Goal: Task Accomplishment & Management: Complete application form

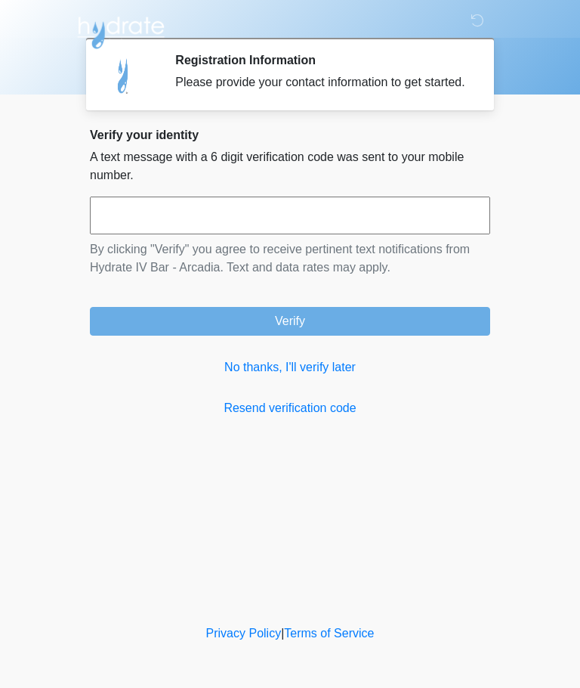
click at [325, 376] on link "No thanks, I'll verify later" at bounding box center [290, 367] width 401 height 18
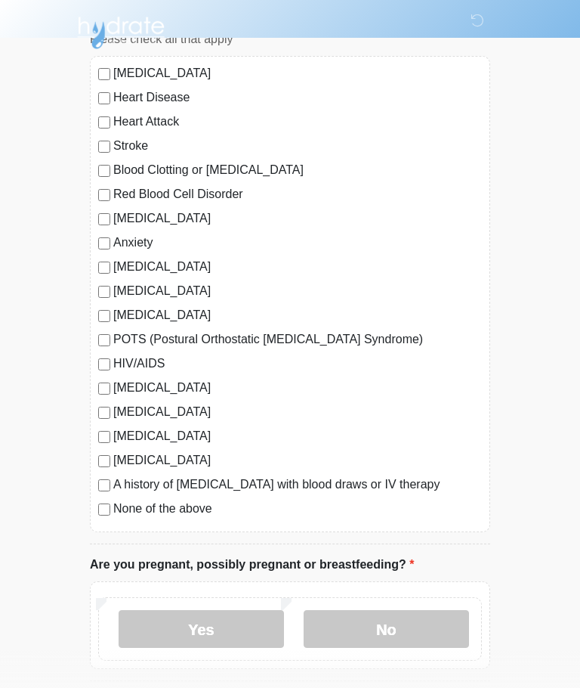
scroll to position [238, 0]
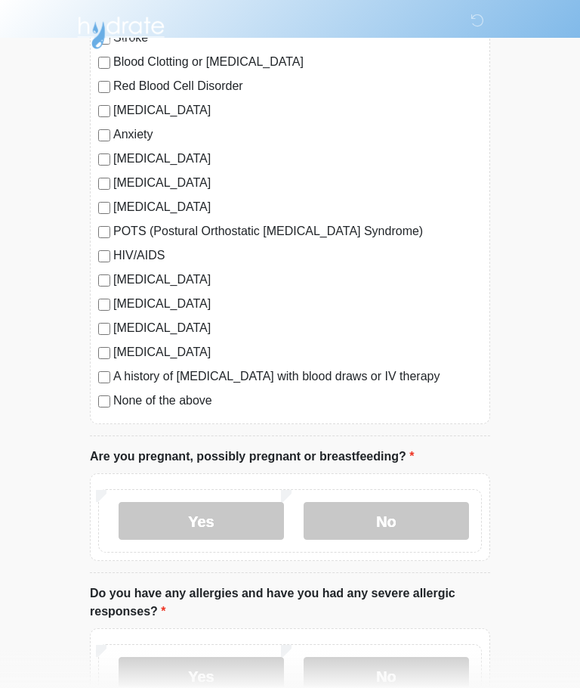
click at [379, 524] on label "No" at bounding box center [387, 521] width 166 height 38
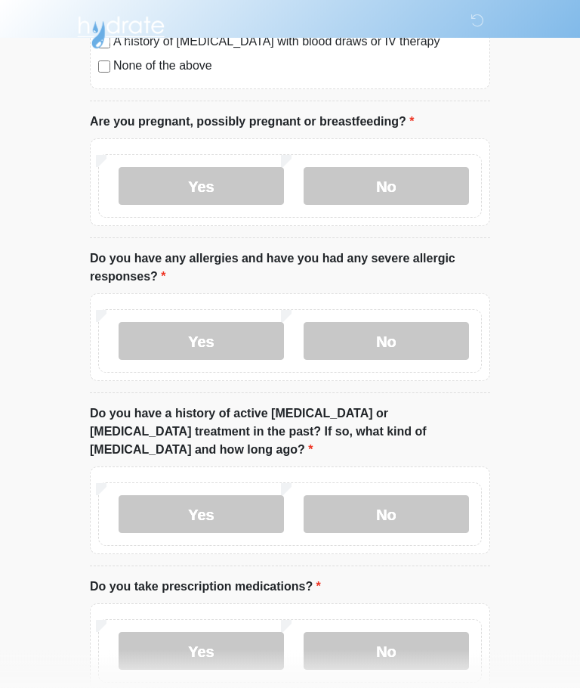
scroll to position [566, 0]
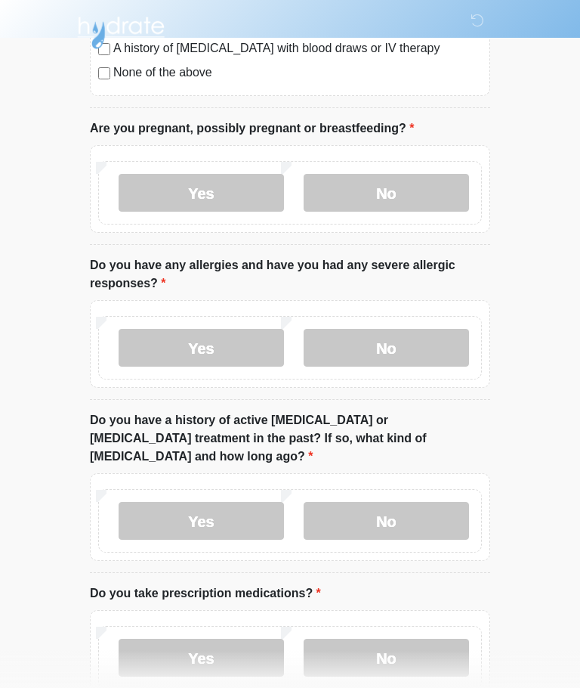
click at [380, 342] on label "No" at bounding box center [387, 348] width 166 height 38
click at [382, 502] on label "No" at bounding box center [387, 521] width 166 height 38
click at [389, 639] on label "No" at bounding box center [387, 658] width 166 height 38
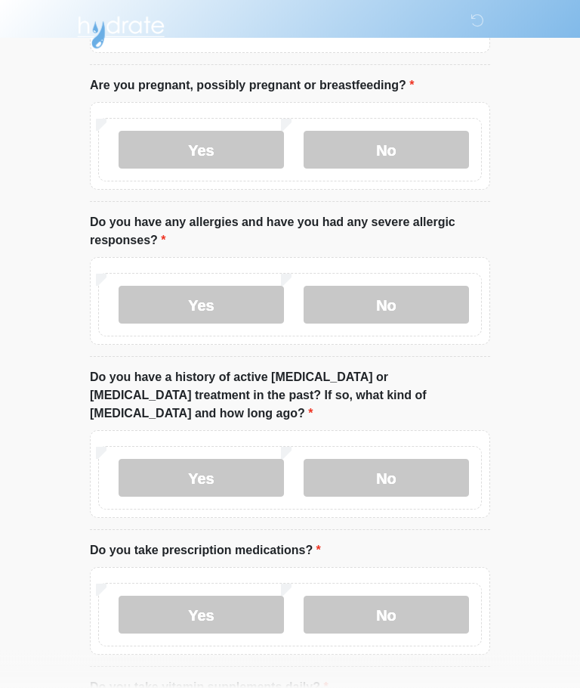
scroll to position [775, 0]
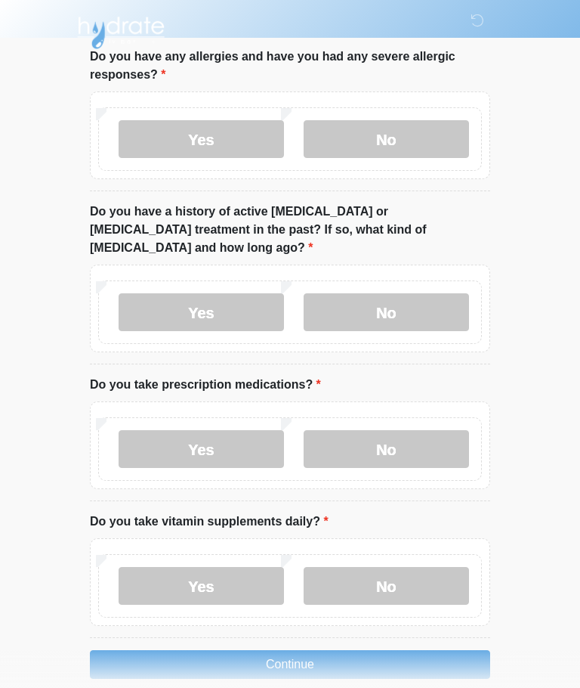
click at [211, 567] on label "Yes" at bounding box center [202, 586] width 166 height 38
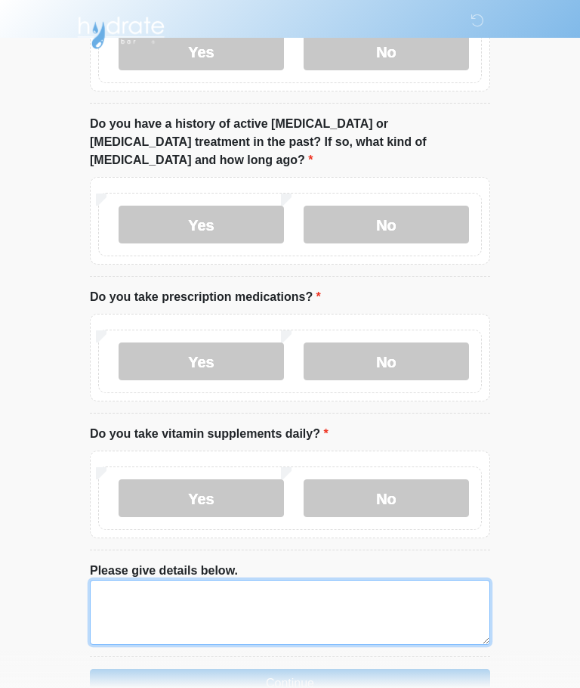
click at [277, 585] on textarea "Please give details below." at bounding box center [290, 612] width 401 height 65
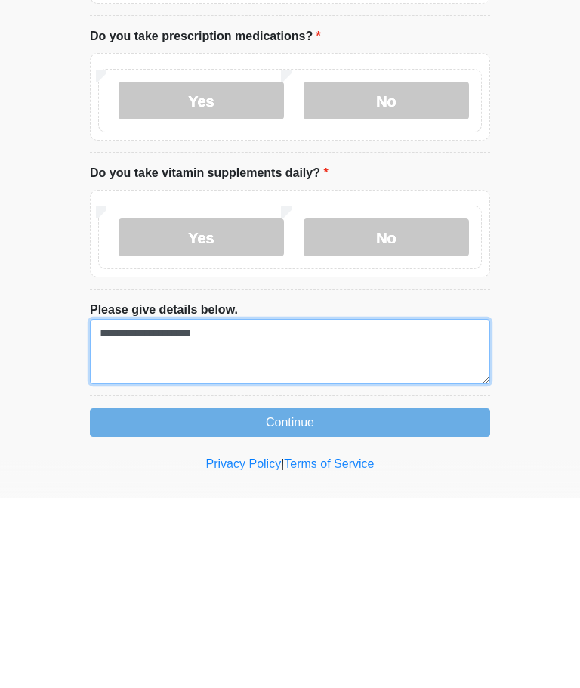
type textarea "**********"
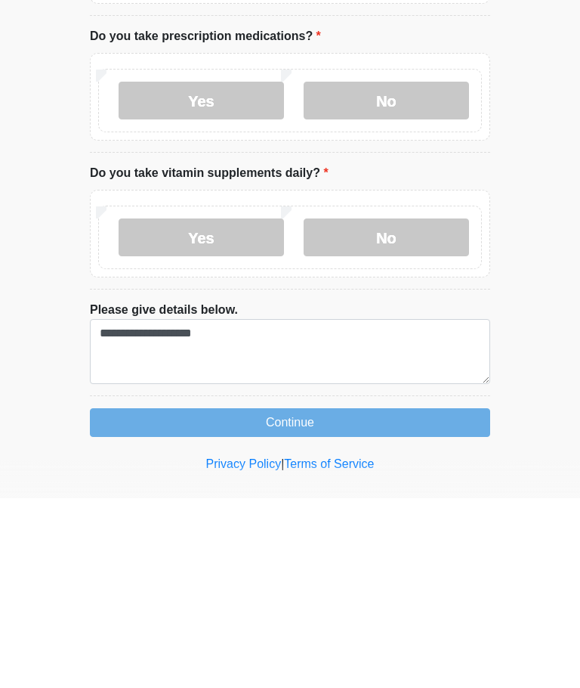
click at [314, 598] on button "Continue" at bounding box center [290, 612] width 401 height 29
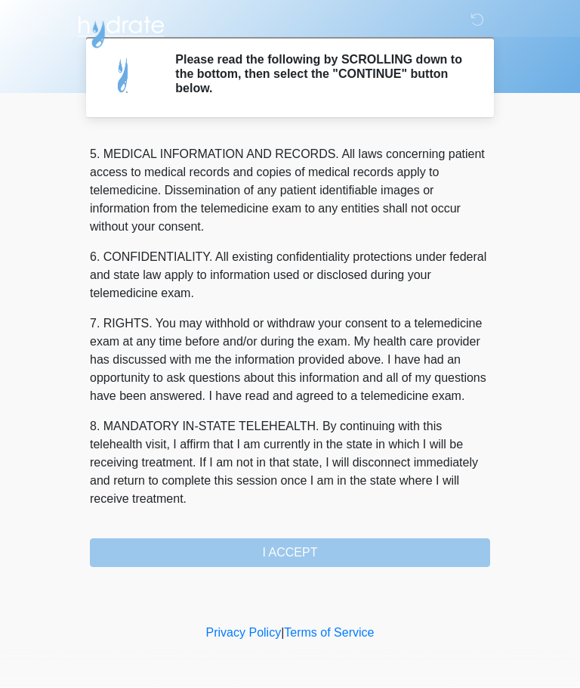
scroll to position [491, 0]
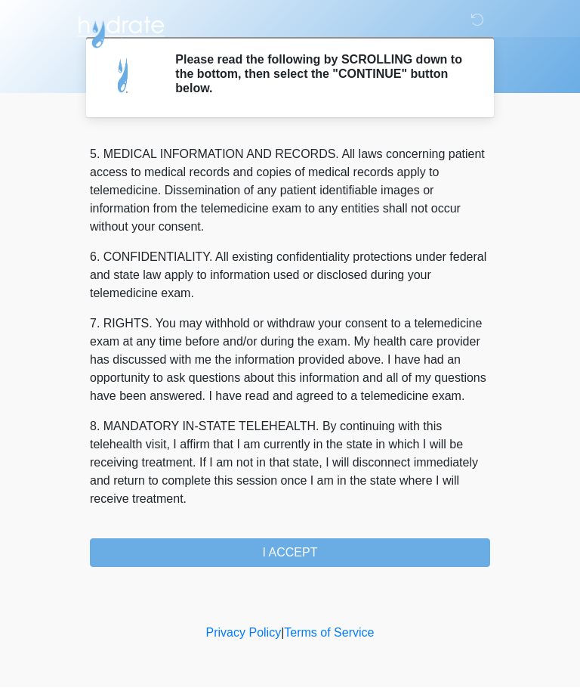
click at [296, 547] on button "I ACCEPT" at bounding box center [290, 553] width 401 height 29
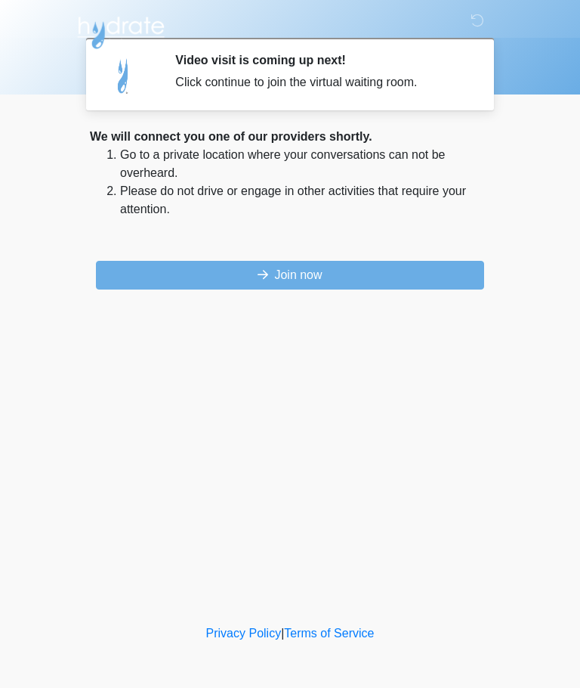
click at [325, 272] on button "Join now" at bounding box center [290, 275] width 388 height 29
